Goal: Find specific page/section: Find specific page/section

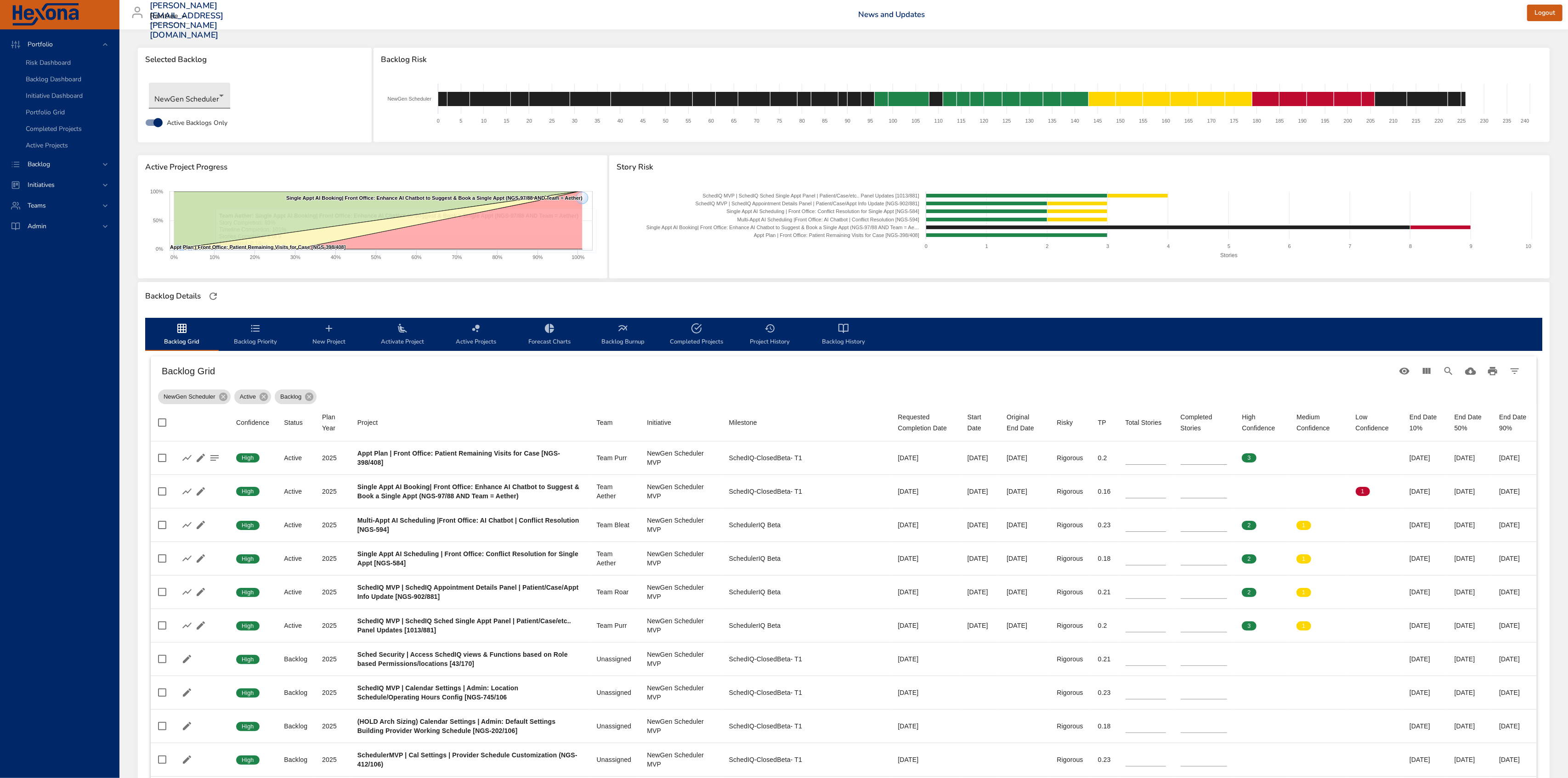
click at [175, 99] on body "Portfolio Risk Dashboard Backlog Dashboard Initiative Dashboard Portfolio Grid …" at bounding box center [784, 389] width 1568 height 778
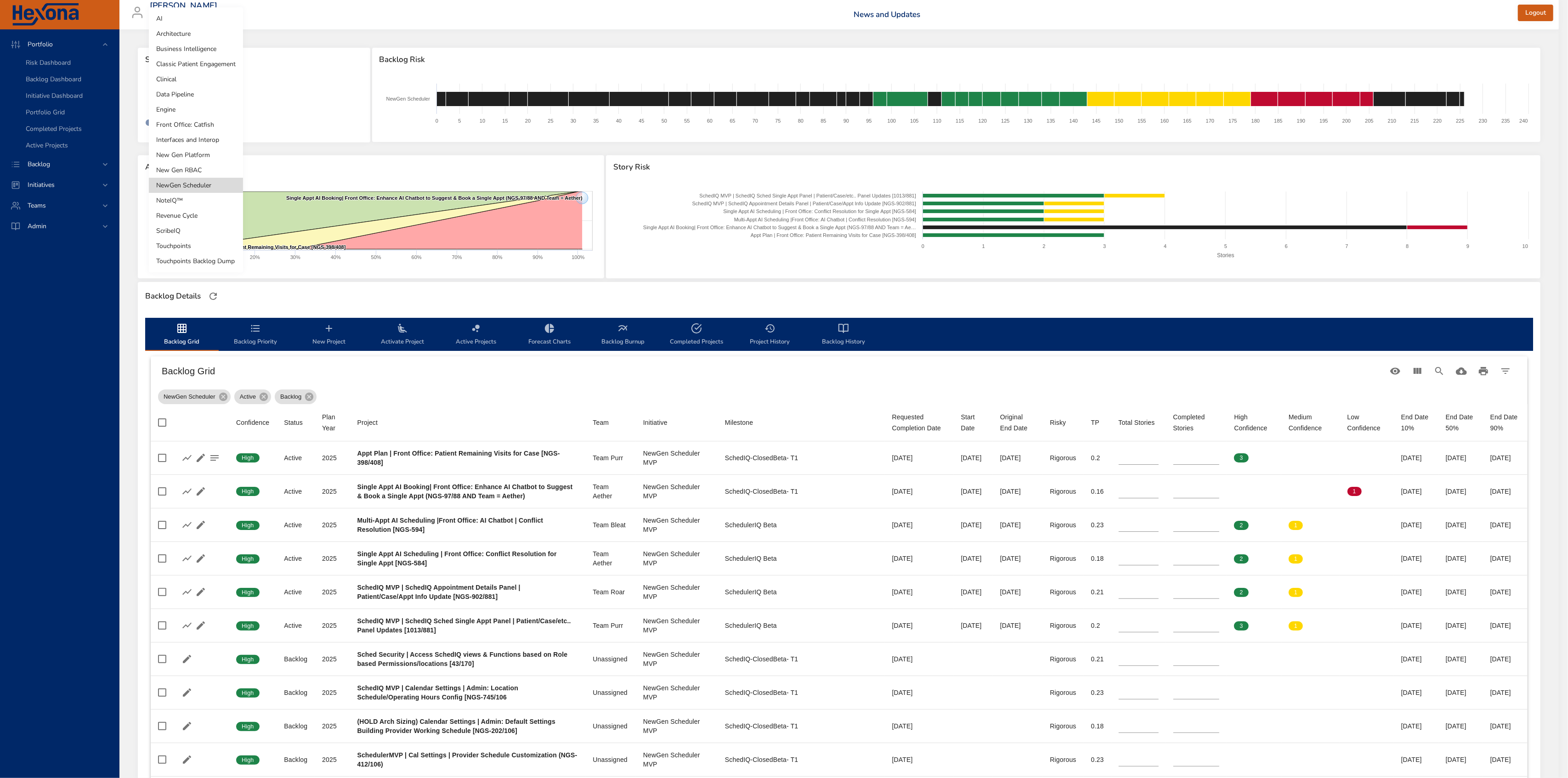
click at [196, 215] on li "Revenue Cycle" at bounding box center [196, 216] width 94 height 15
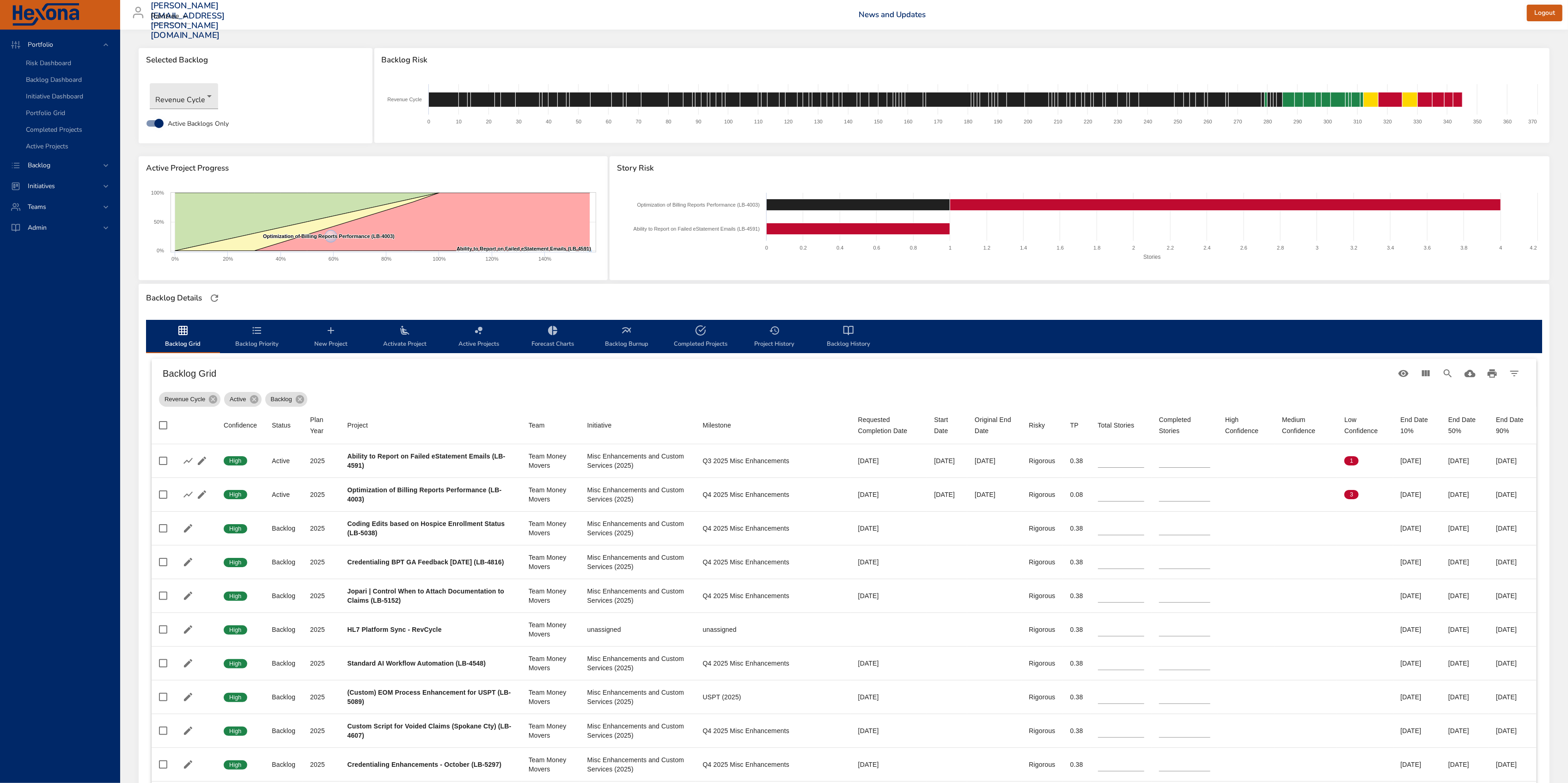
click at [184, 81] on div "Revenue Cycle" at bounding box center [255, 96] width 221 height 35
click at [185, 91] on body "Portfolio Risk Dashboard Backlog Dashboard Initiative Dashboard Portfolio Grid …" at bounding box center [788, 391] width 1577 height 783
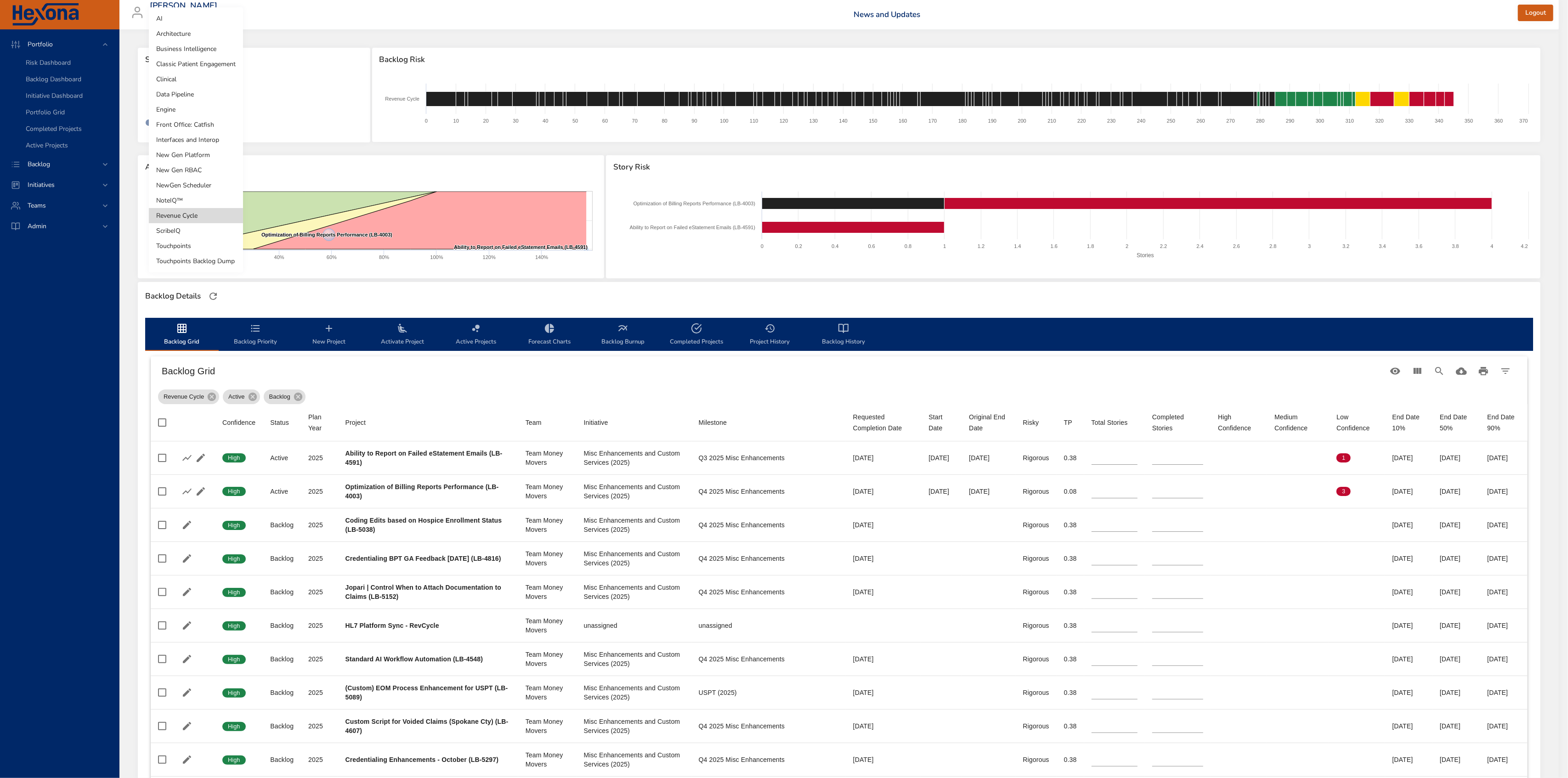
click at [202, 243] on li "Touchpoints" at bounding box center [196, 246] width 94 height 15
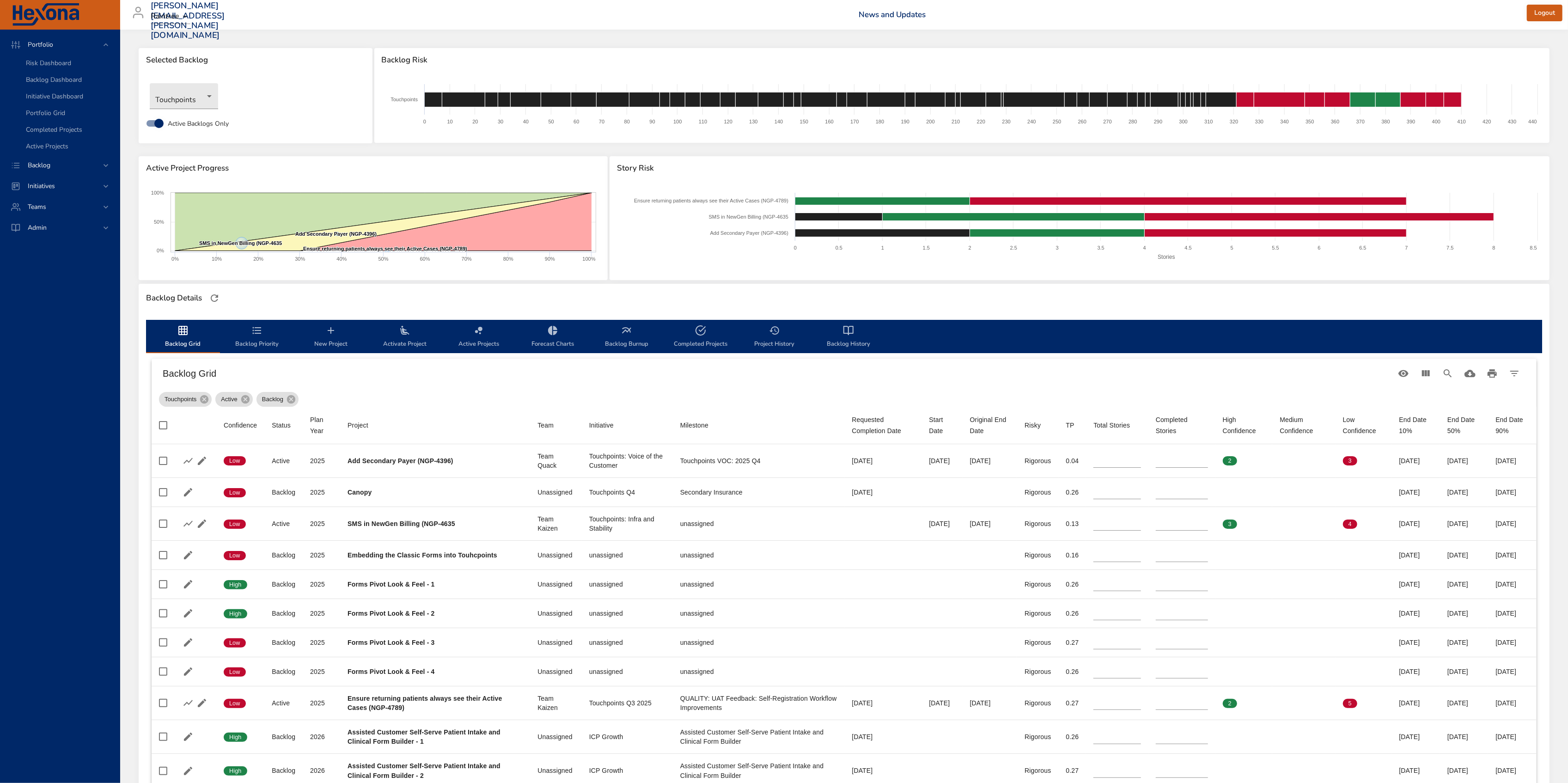
click at [1308, 379] on h6 "Backlog Grid" at bounding box center [777, 373] width 1229 height 14
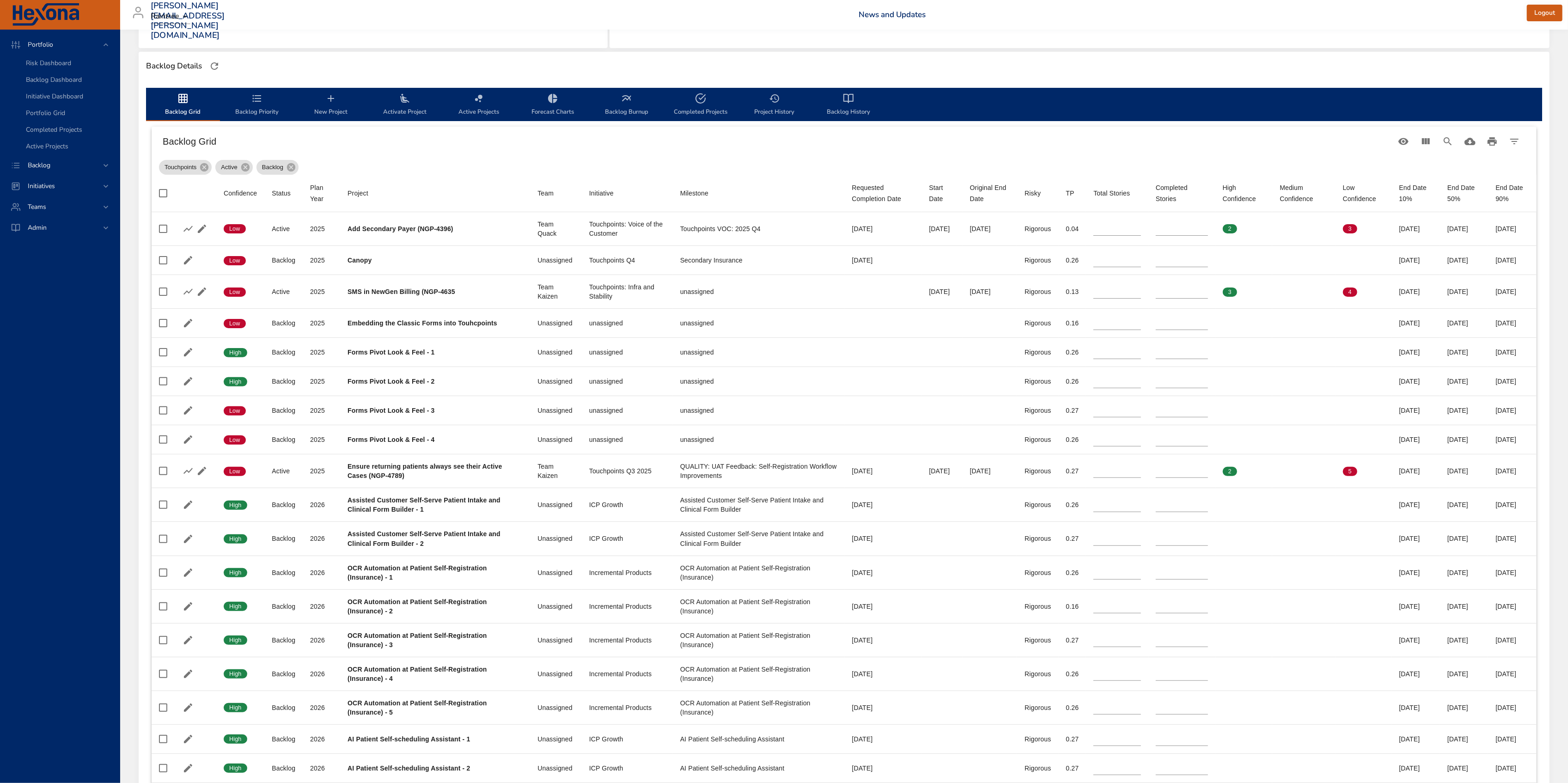
scroll to position [123, 0]
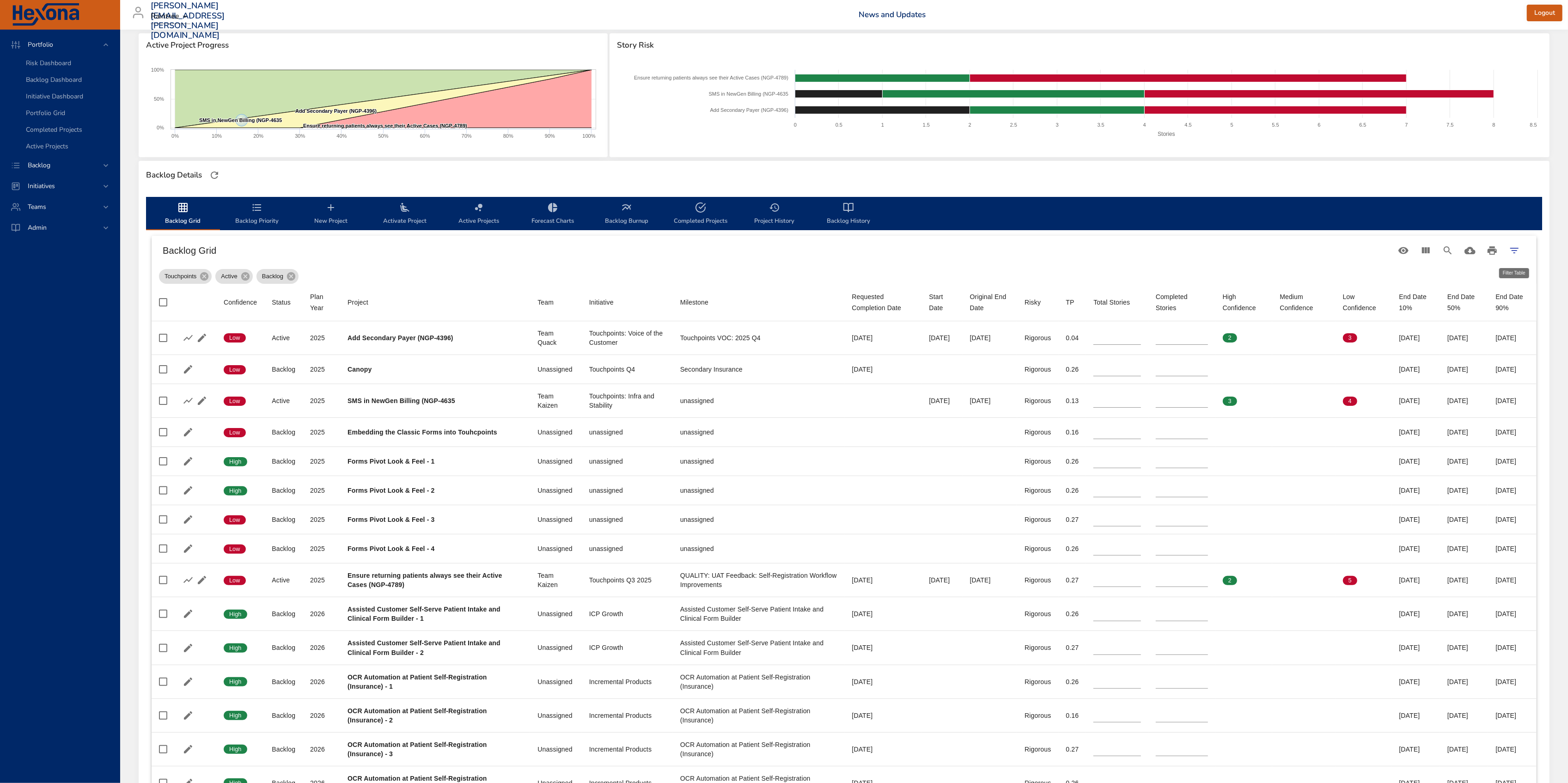
click at [1513, 251] on icon "Filter Table" at bounding box center [1514, 251] width 11 height 11
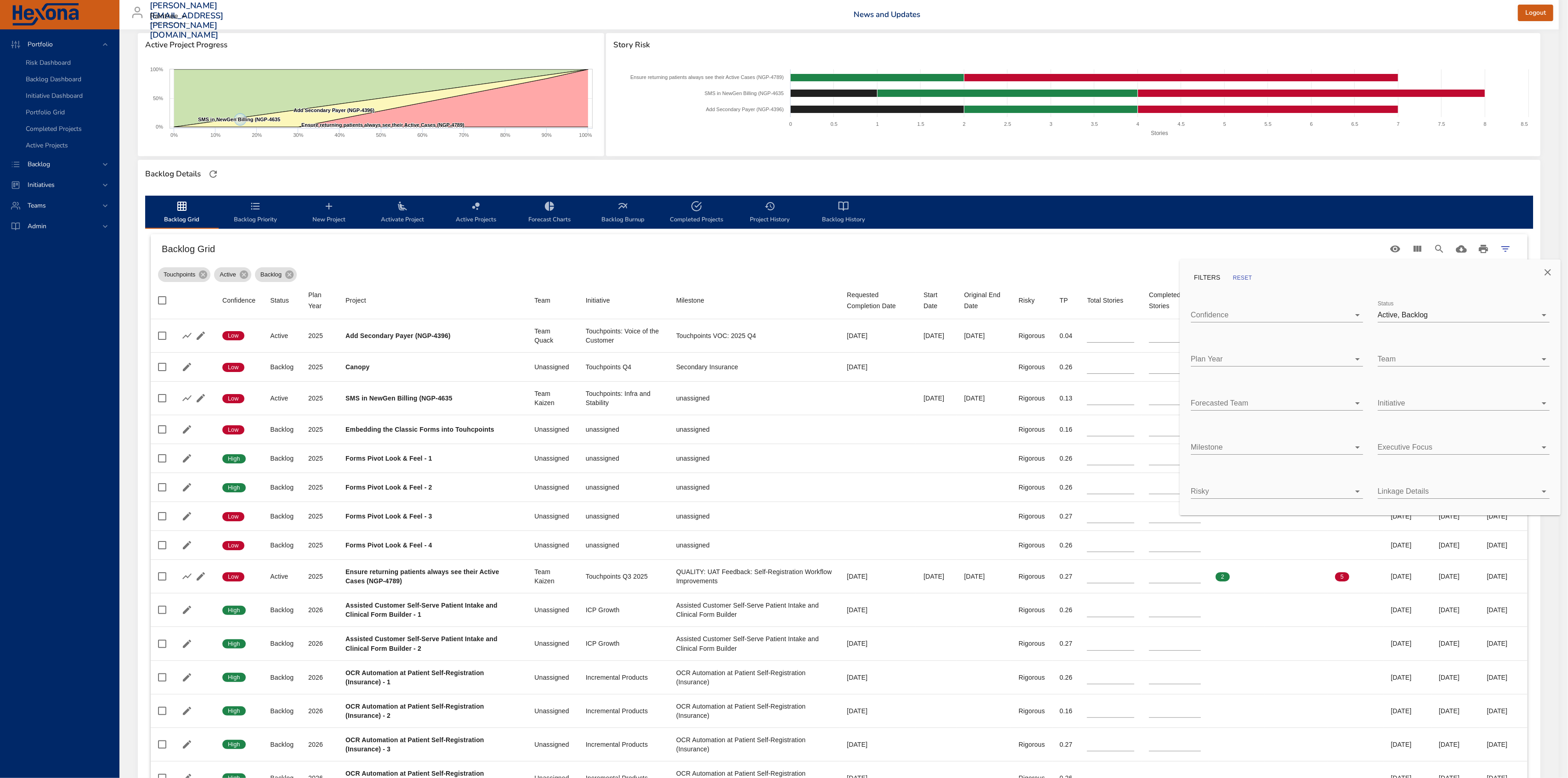
click at [1410, 244] on div at bounding box center [784, 389] width 1568 height 778
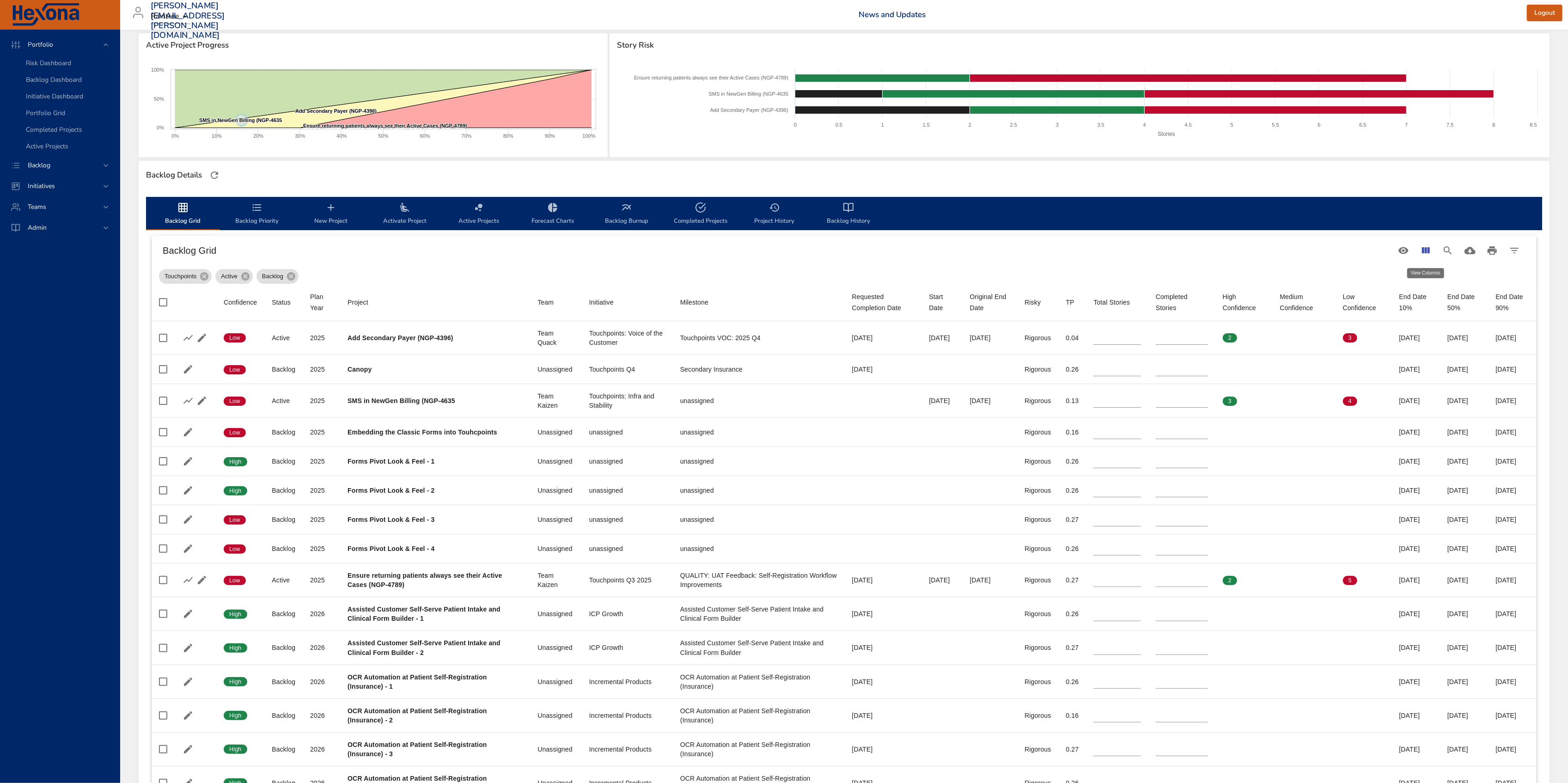
click at [1425, 249] on icon "View Columns" at bounding box center [1426, 250] width 8 height 6
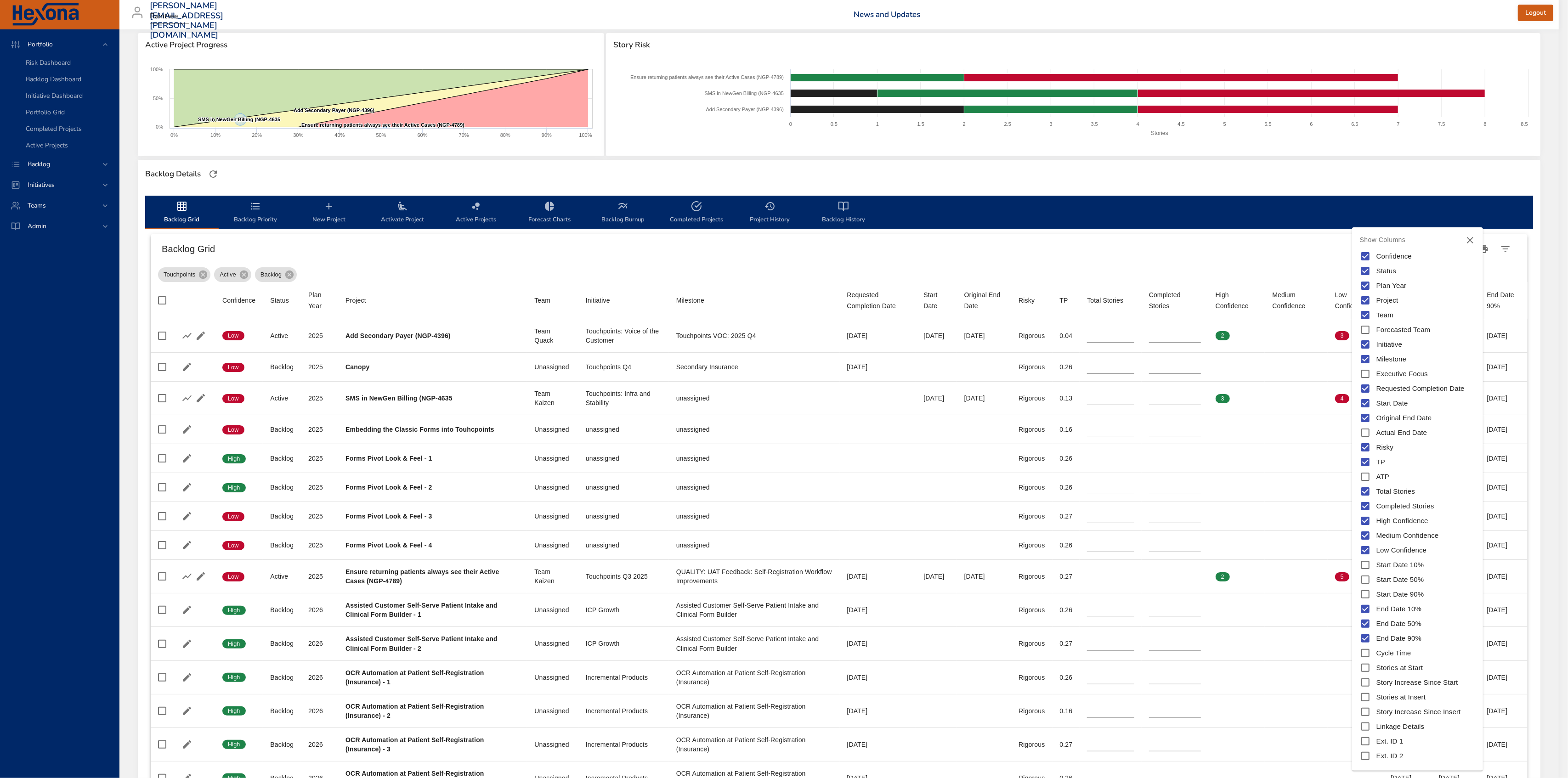
click at [1402, 576] on span "Start Date 50%" at bounding box center [1400, 580] width 48 height 10
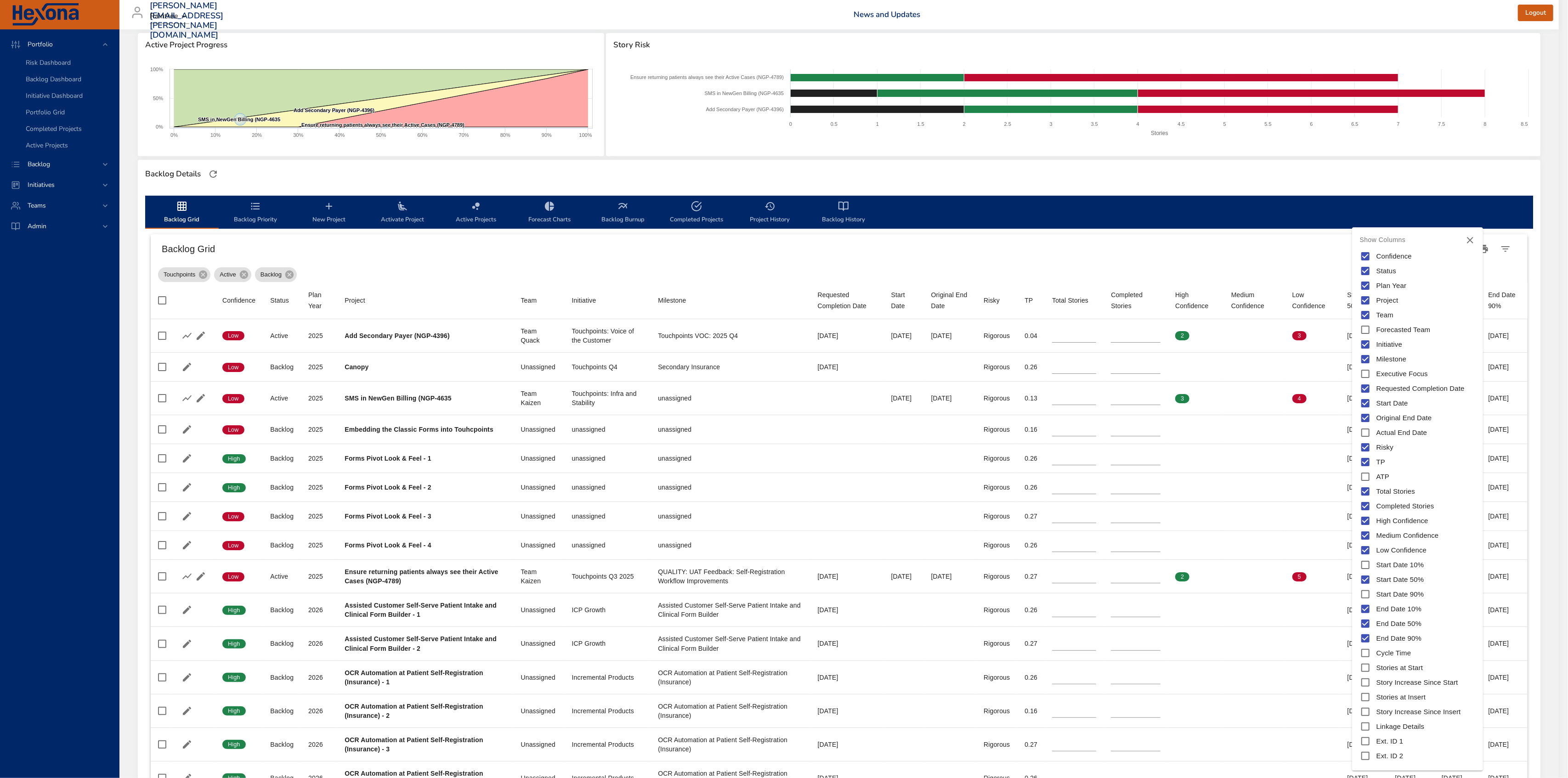
click at [1311, 263] on div at bounding box center [784, 389] width 1568 height 778
